Goal: Information Seeking & Learning: Learn about a topic

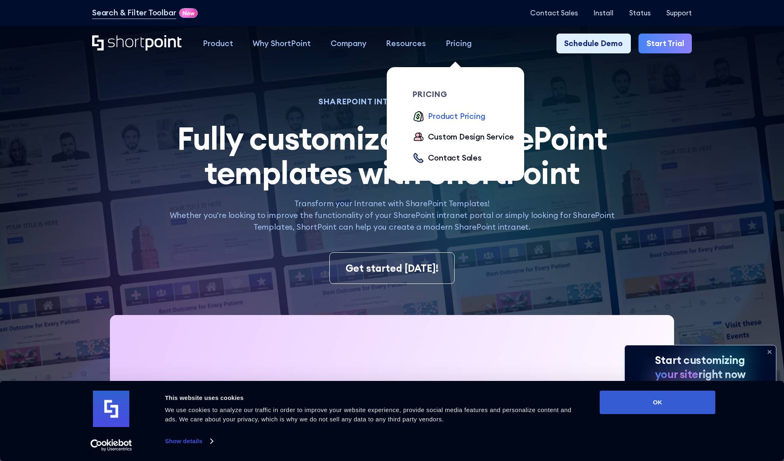
click at [459, 115] on div "Product Pricing" at bounding box center [456, 116] width 57 height 12
